Goal: Information Seeking & Learning: Learn about a topic

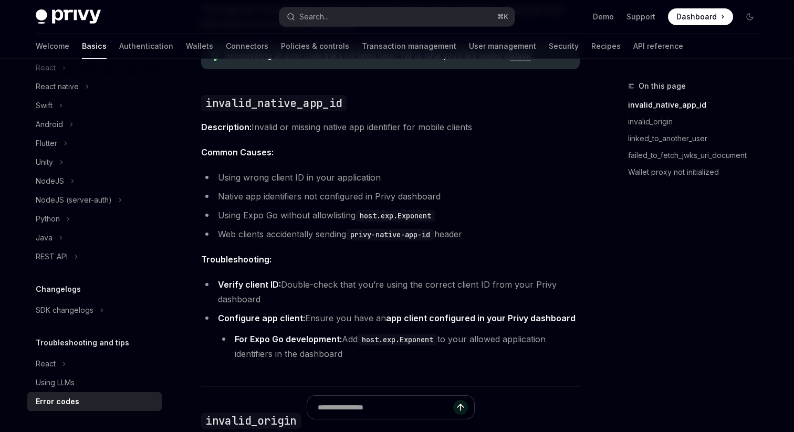
scroll to position [131, 0]
click at [319, 264] on span "Troubleshooting:" at bounding box center [390, 259] width 379 height 15
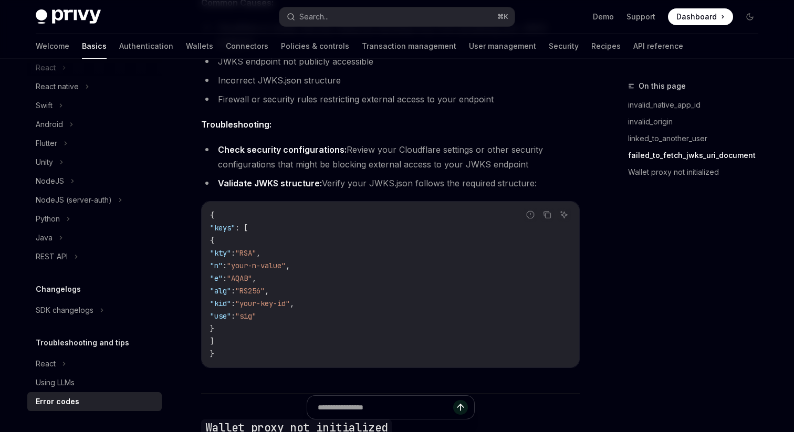
scroll to position [1334, 0]
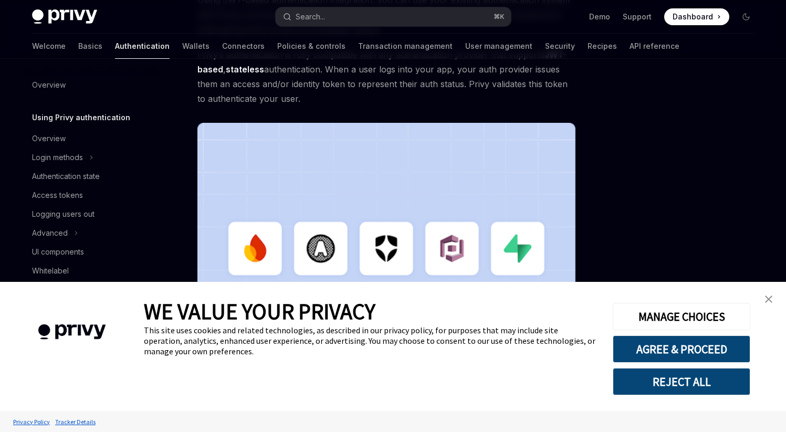
type textarea "*"
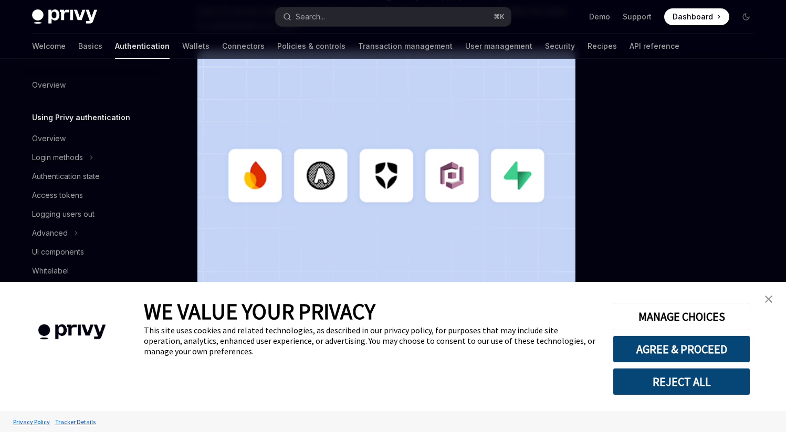
scroll to position [329, 0]
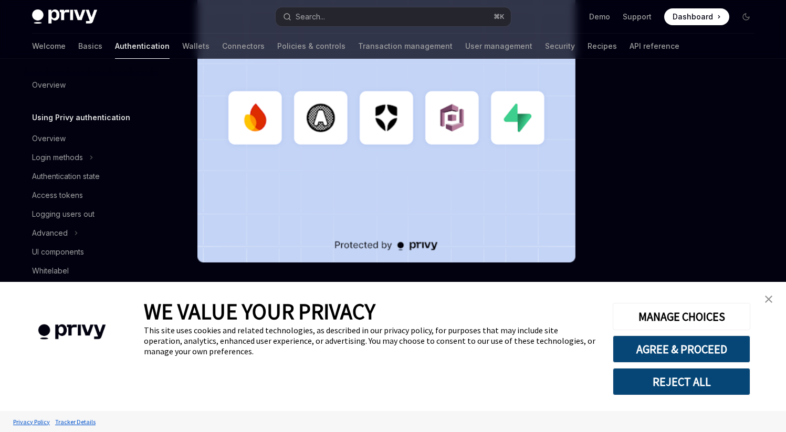
click at [771, 298] on img "close banner" at bounding box center [768, 299] width 7 height 7
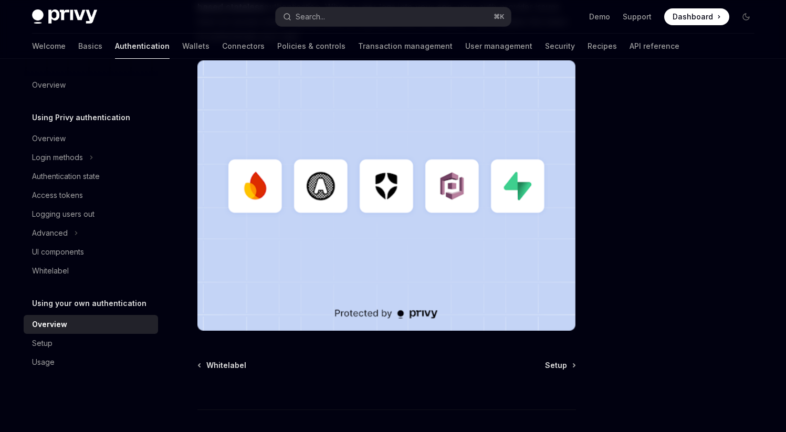
scroll to position [0, 0]
